Goal: Find specific page/section: Find specific page/section

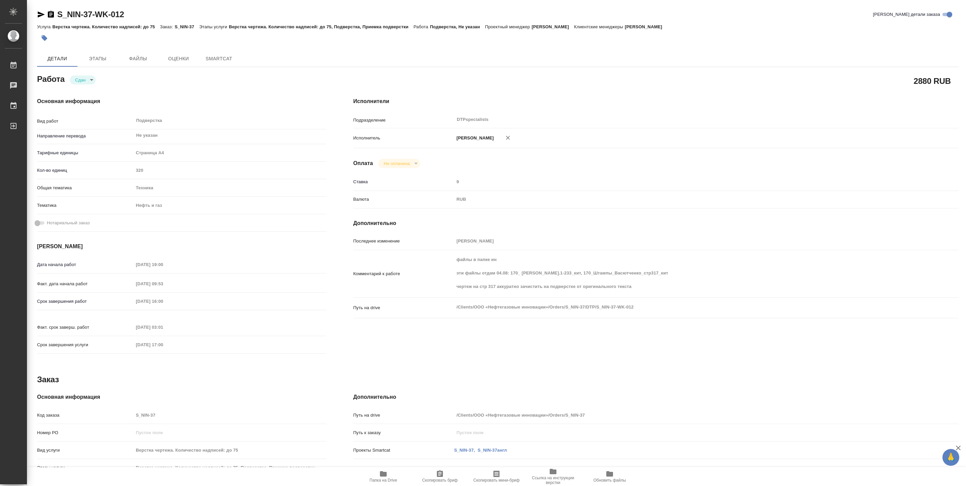
type textarea "x"
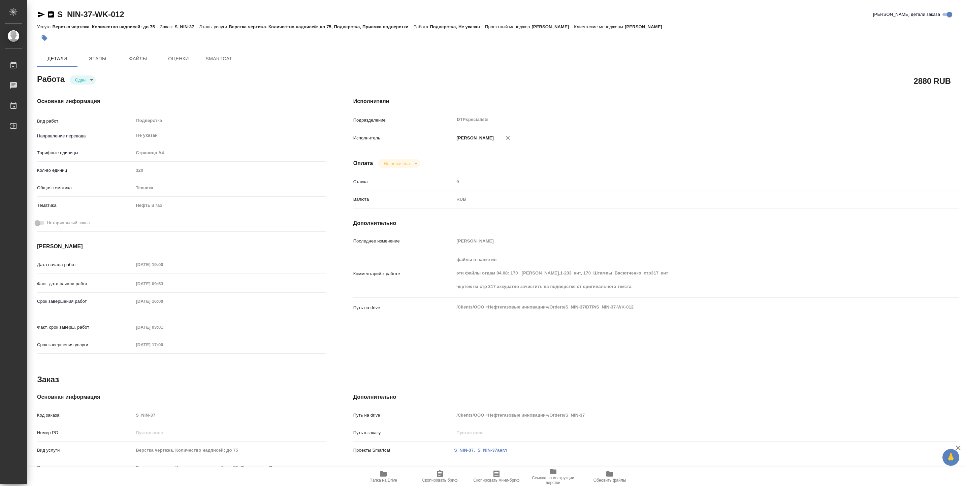
type textarea "x"
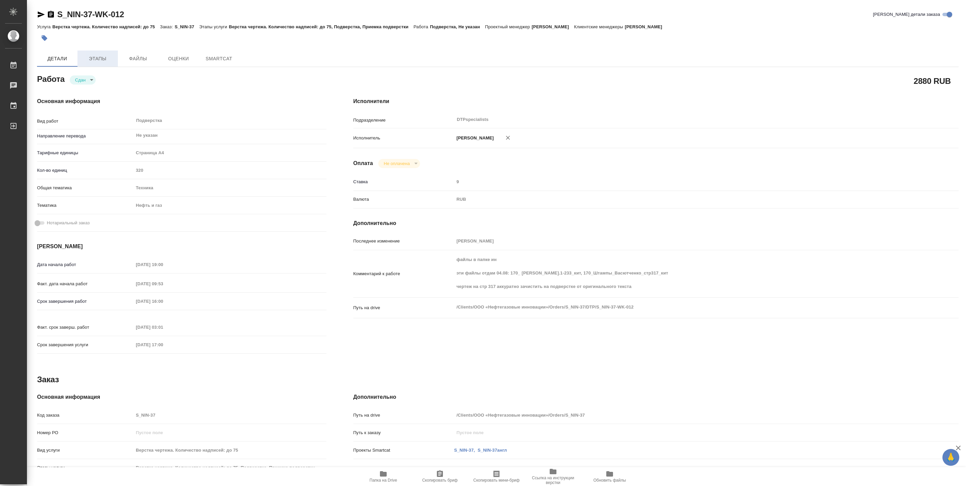
type textarea "x"
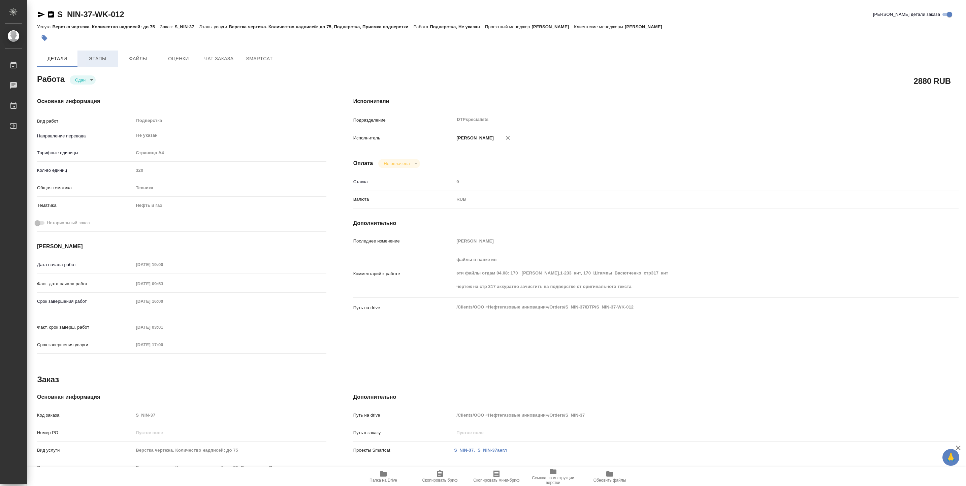
type textarea "x"
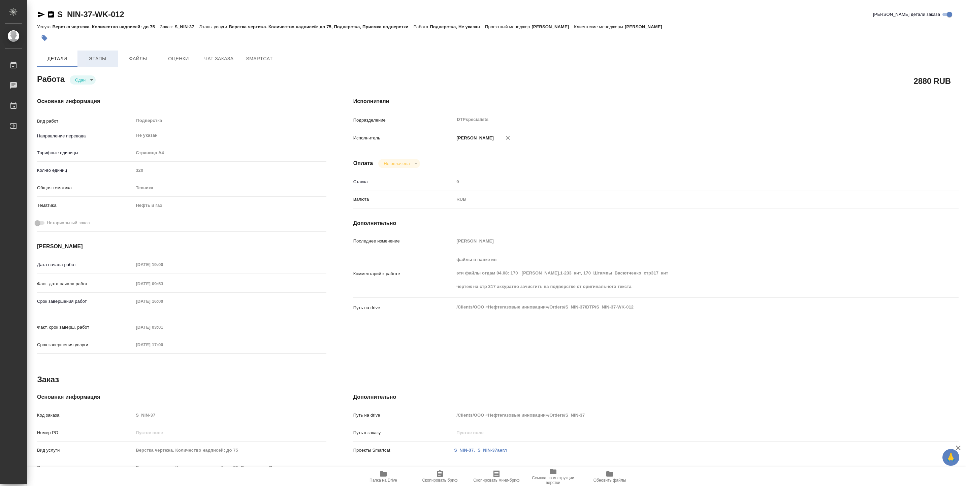
click at [105, 56] on span "Этапы" at bounding box center [98, 59] width 32 height 8
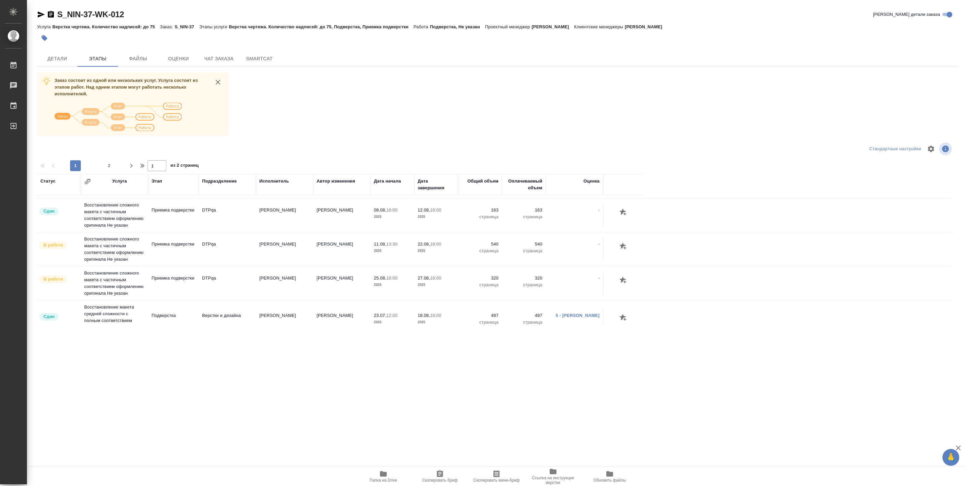
scroll to position [127, 0]
